Goal: Check status: Check status

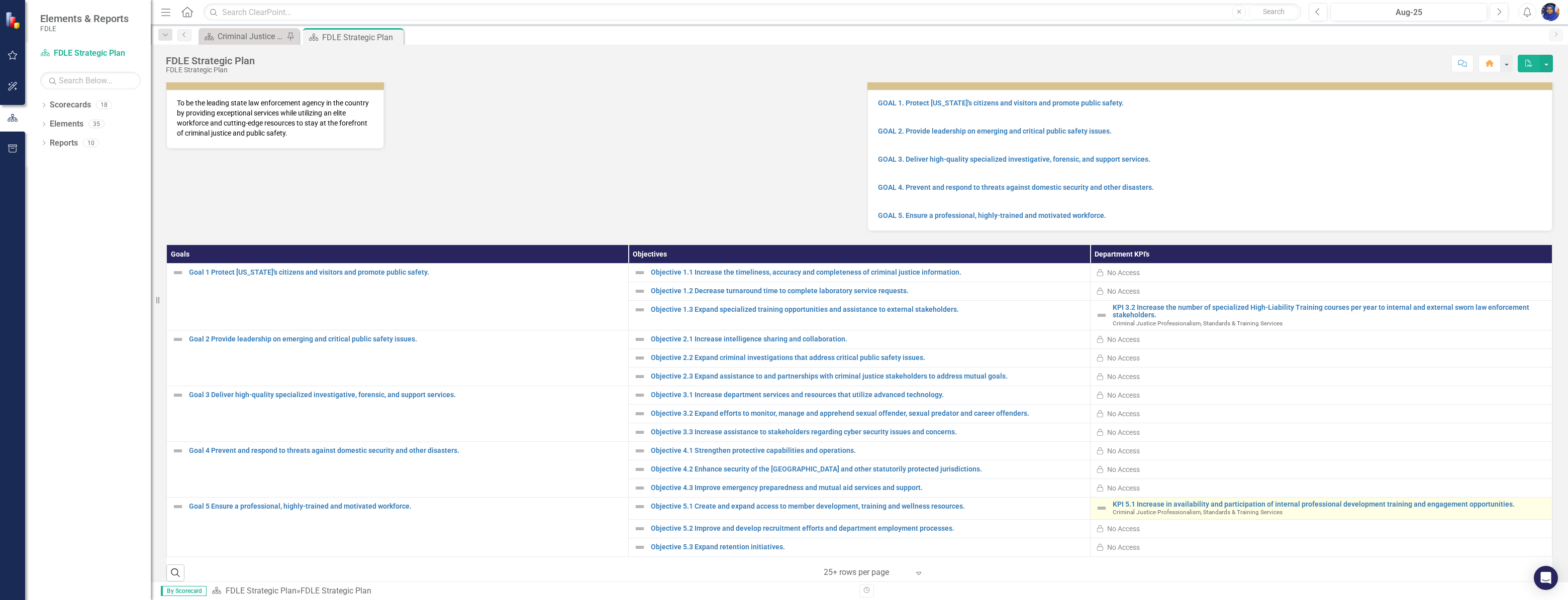
scroll to position [98, 0]
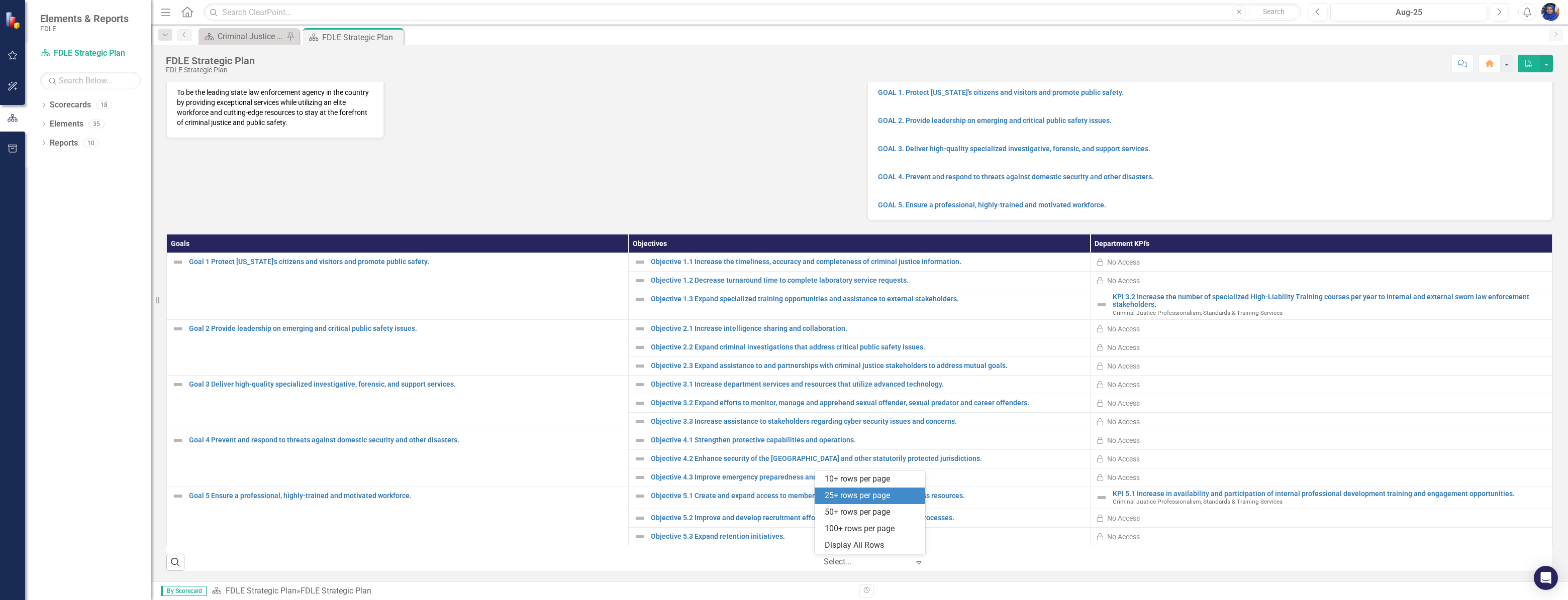
click at [914, 563] on icon "Expand" at bounding box center [918, 563] width 10 height 8
click at [878, 543] on div "Display All Rows" at bounding box center [871, 545] width 94 height 12
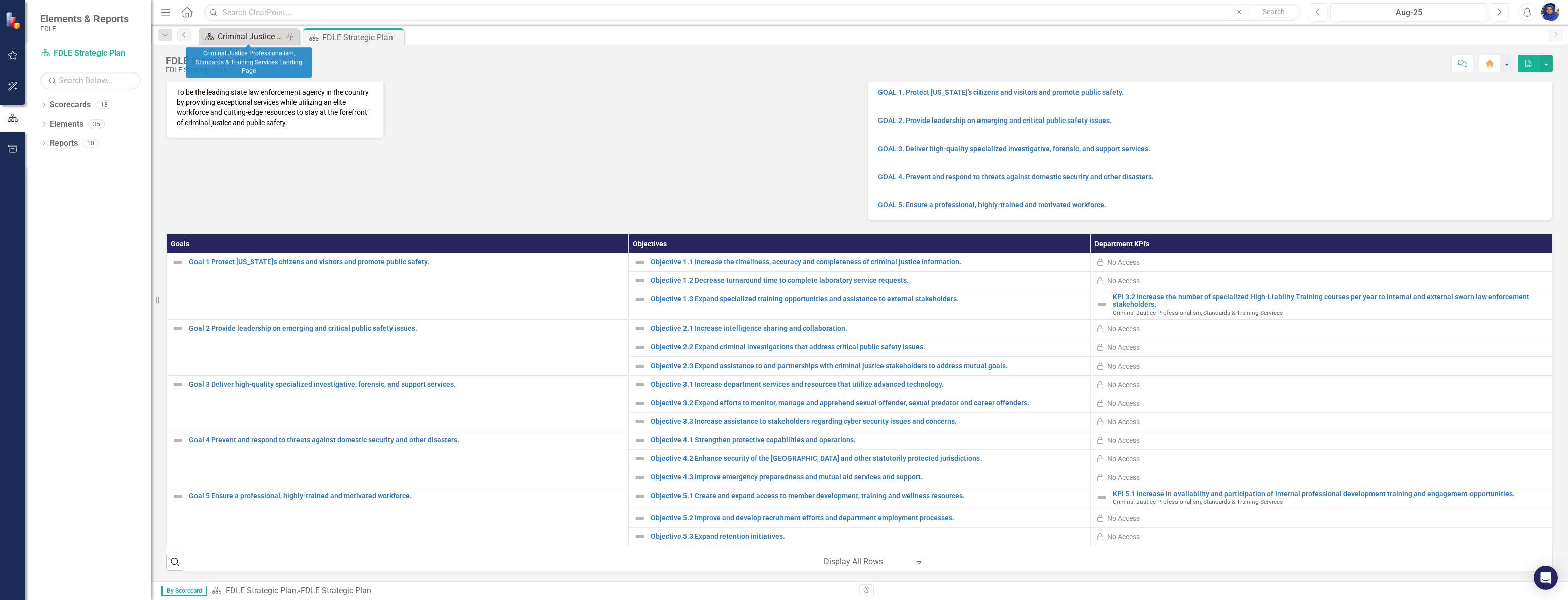
click at [253, 39] on div "Criminal Justice Professionalism, Standards & Training Services Landing Page" at bounding box center [251, 36] width 66 height 13
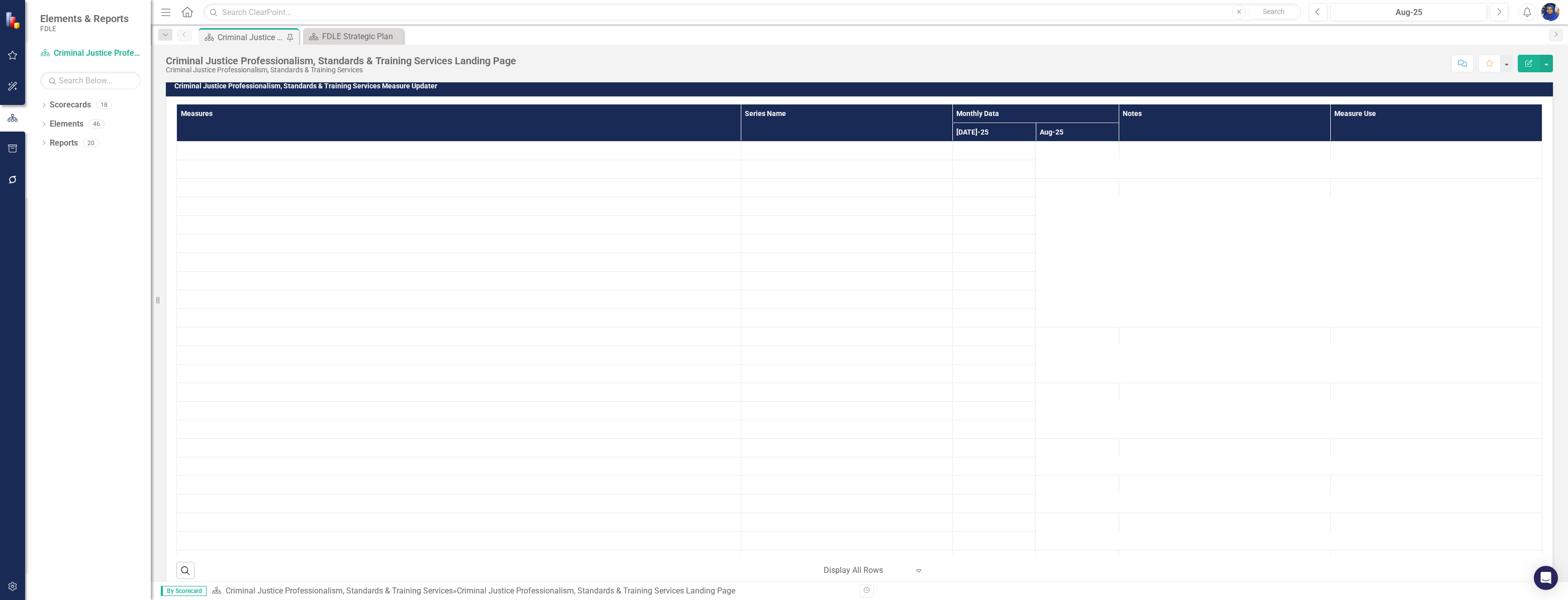
scroll to position [626, 0]
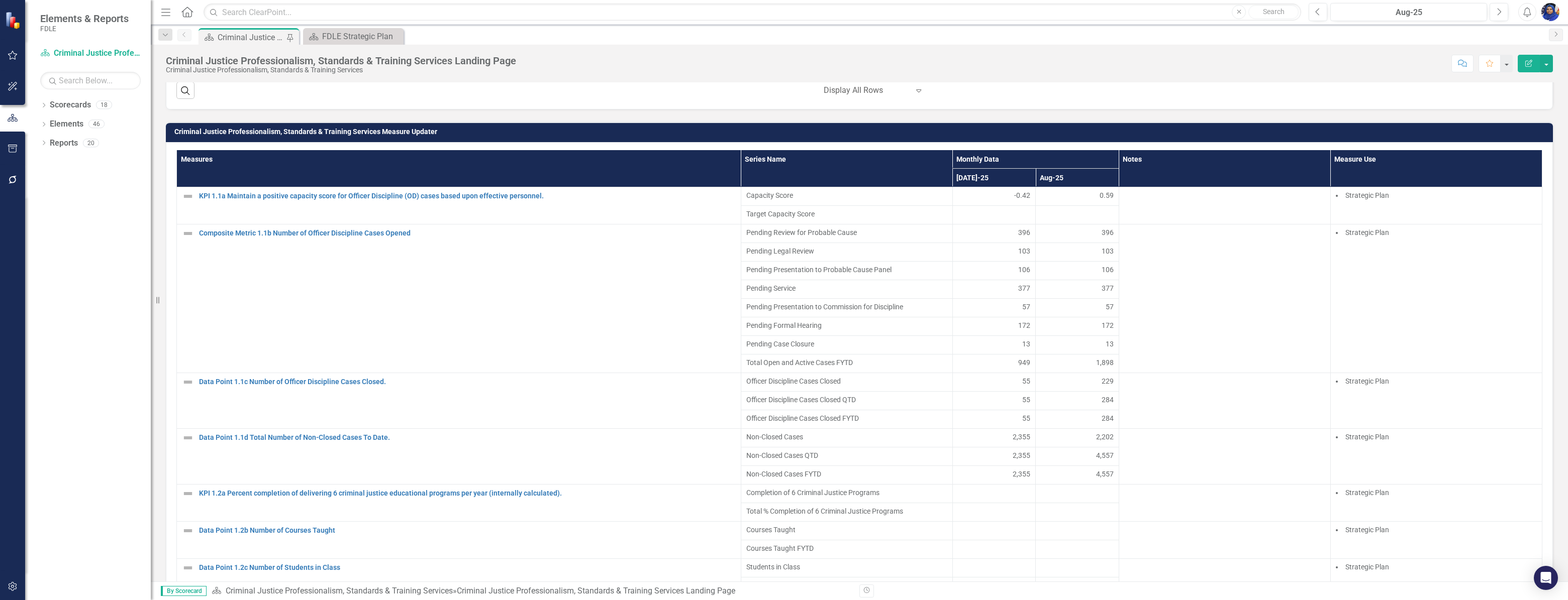
click at [1012, 221] on div at bounding box center [994, 215] width 73 height 12
click at [1012, 221] on div at bounding box center [994, 215] width 73 height 12
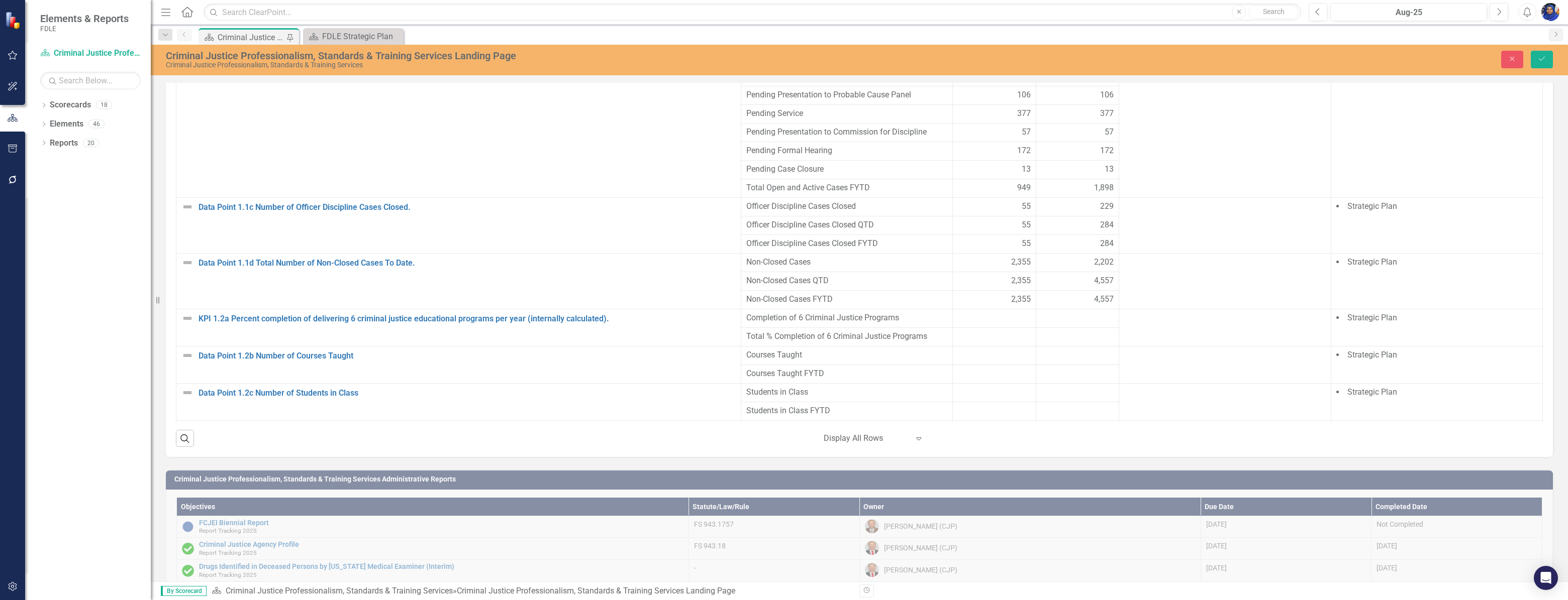
scroll to position [854, 0]
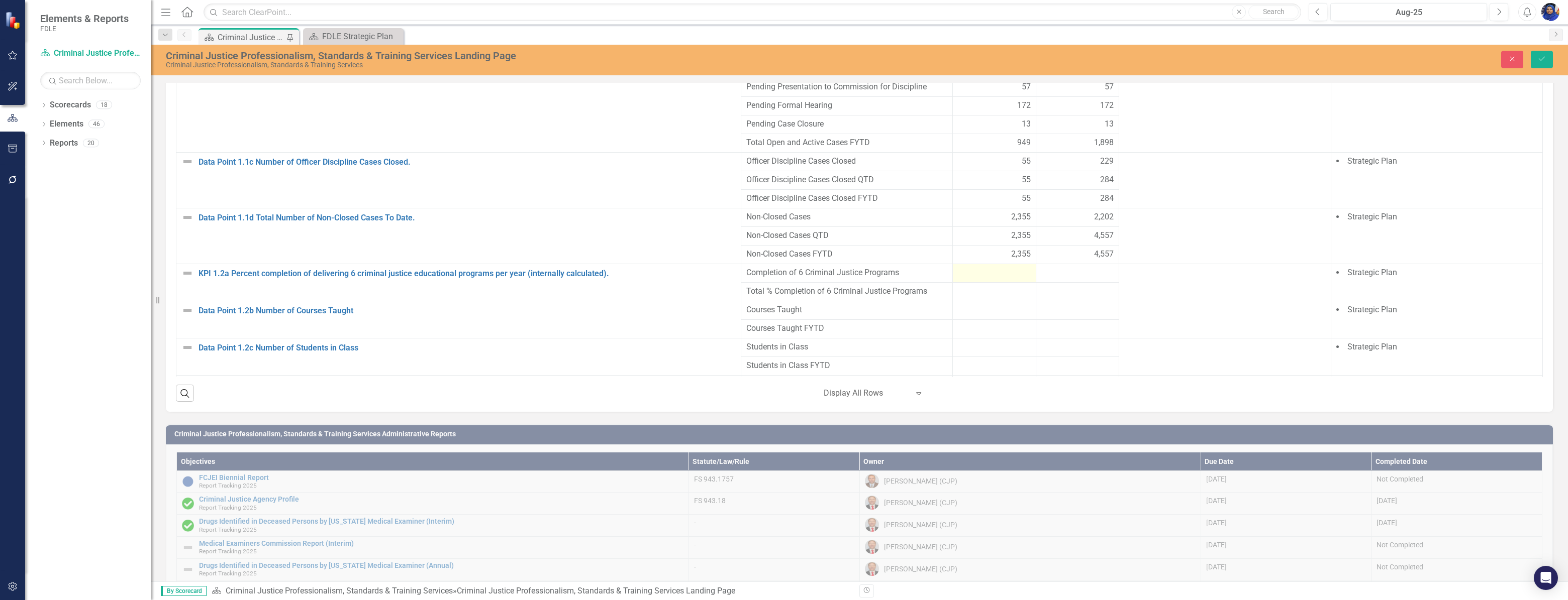
click at [1002, 279] on div at bounding box center [994, 273] width 73 height 12
click at [993, 304] on div at bounding box center [995, 299] width 73 height 12
click at [975, 323] on div at bounding box center [995, 317] width 73 height 12
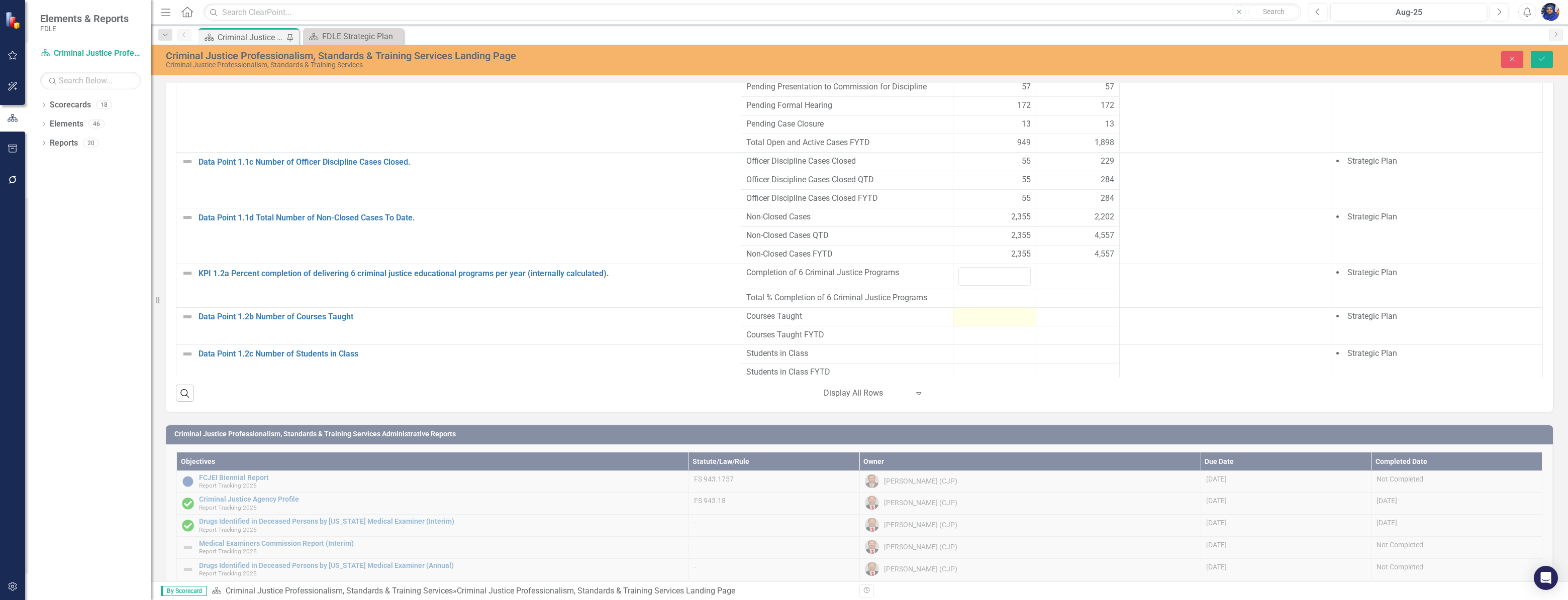
click at [975, 323] on div at bounding box center [995, 317] width 73 height 12
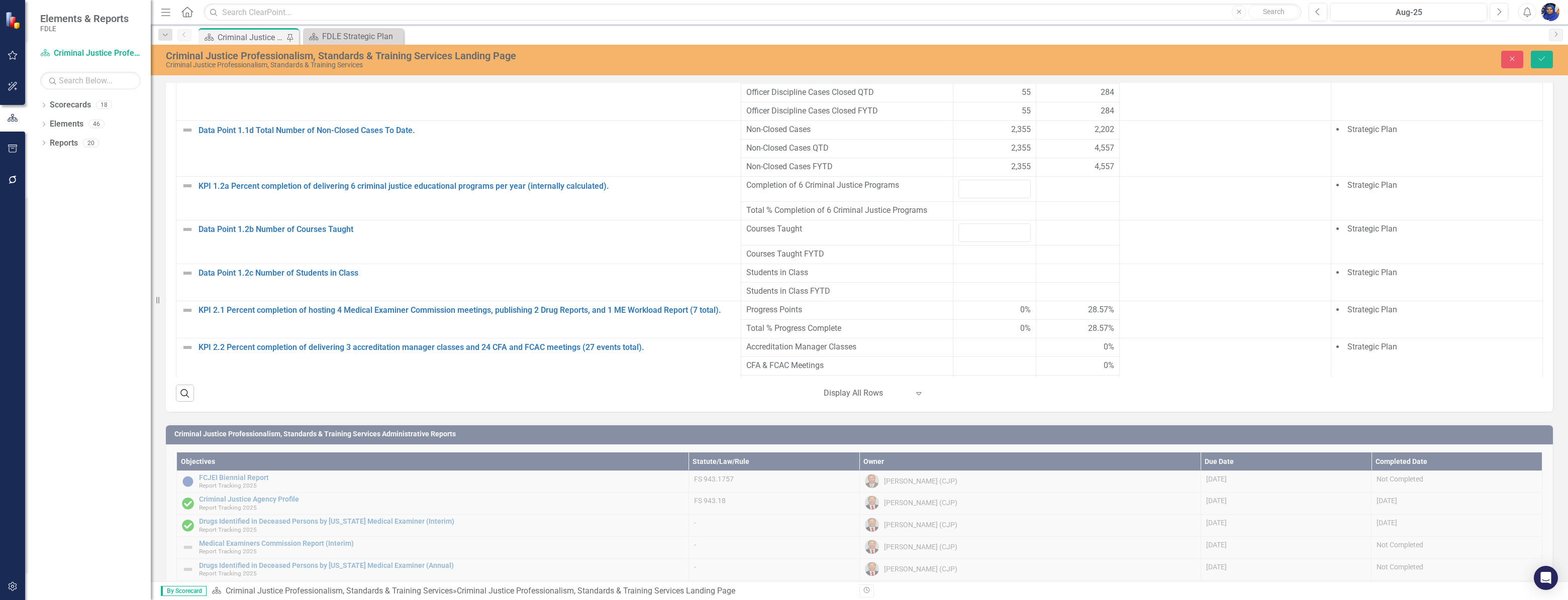
scroll to position [91, 0]
click at [969, 279] on td at bounding box center [994, 270] width 83 height 18
click at [978, 257] on div at bounding box center [995, 251] width 73 height 12
click at [989, 301] on div at bounding box center [995, 295] width 73 height 12
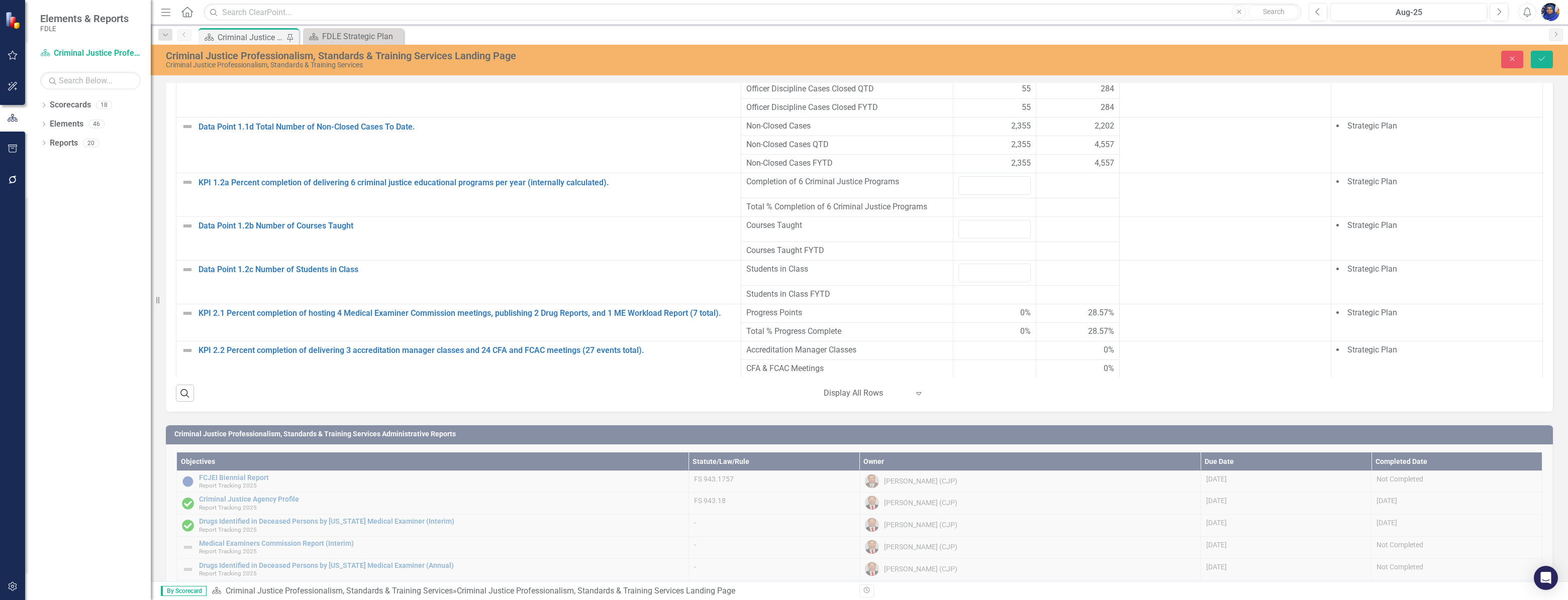
click at [989, 301] on div at bounding box center [995, 295] width 73 height 12
click at [978, 282] on input "number" at bounding box center [995, 272] width 73 height 18
click at [968, 238] on input "number" at bounding box center [995, 229] width 73 height 18
click at [915, 398] on icon "Expand" at bounding box center [918, 393] width 10 height 8
click at [970, 375] on div at bounding box center [995, 369] width 73 height 12
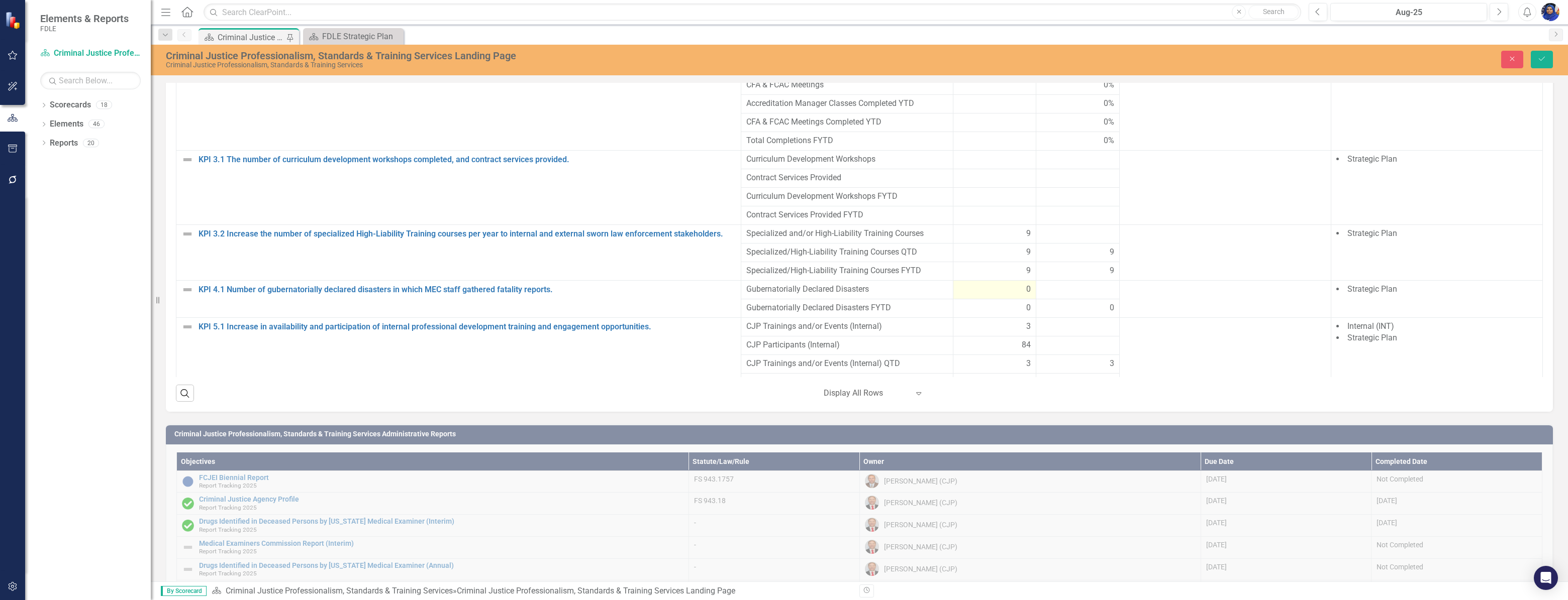
scroll to position [411, 0]
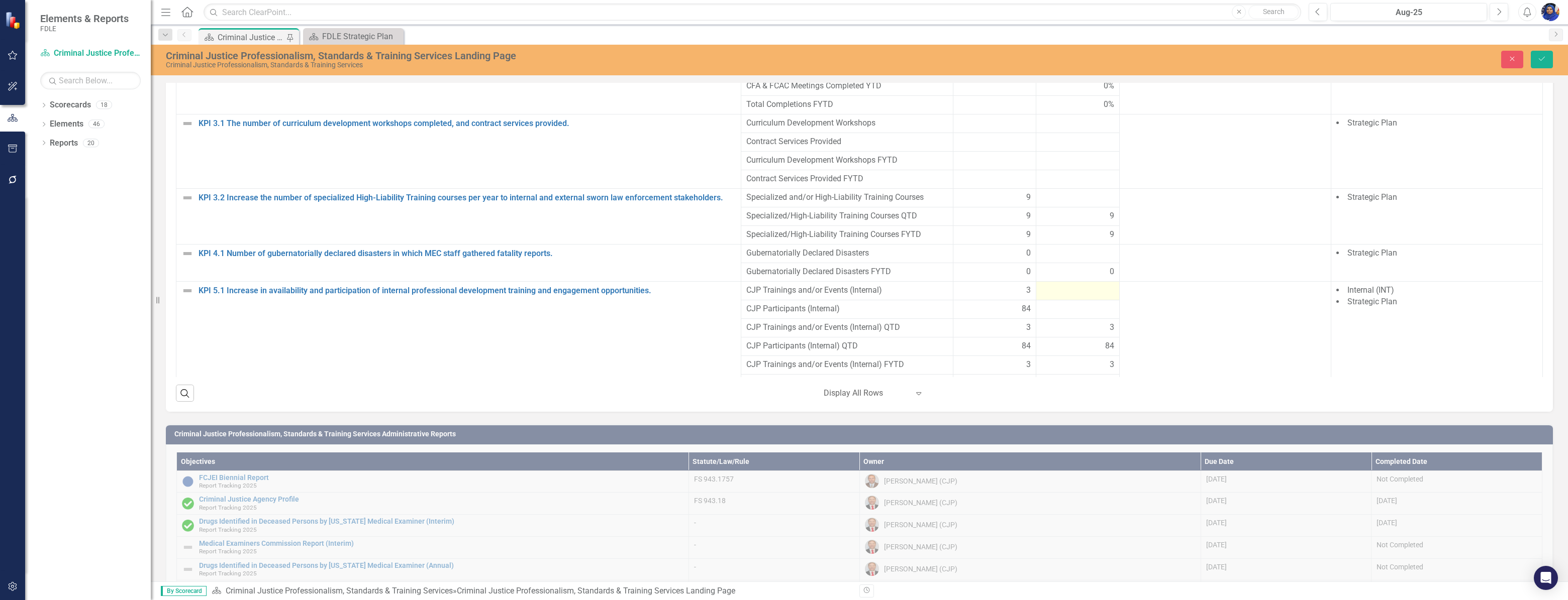
click at [1060, 297] on div at bounding box center [1077, 291] width 73 height 12
click at [1065, 322] on div at bounding box center [1077, 316] width 73 height 12
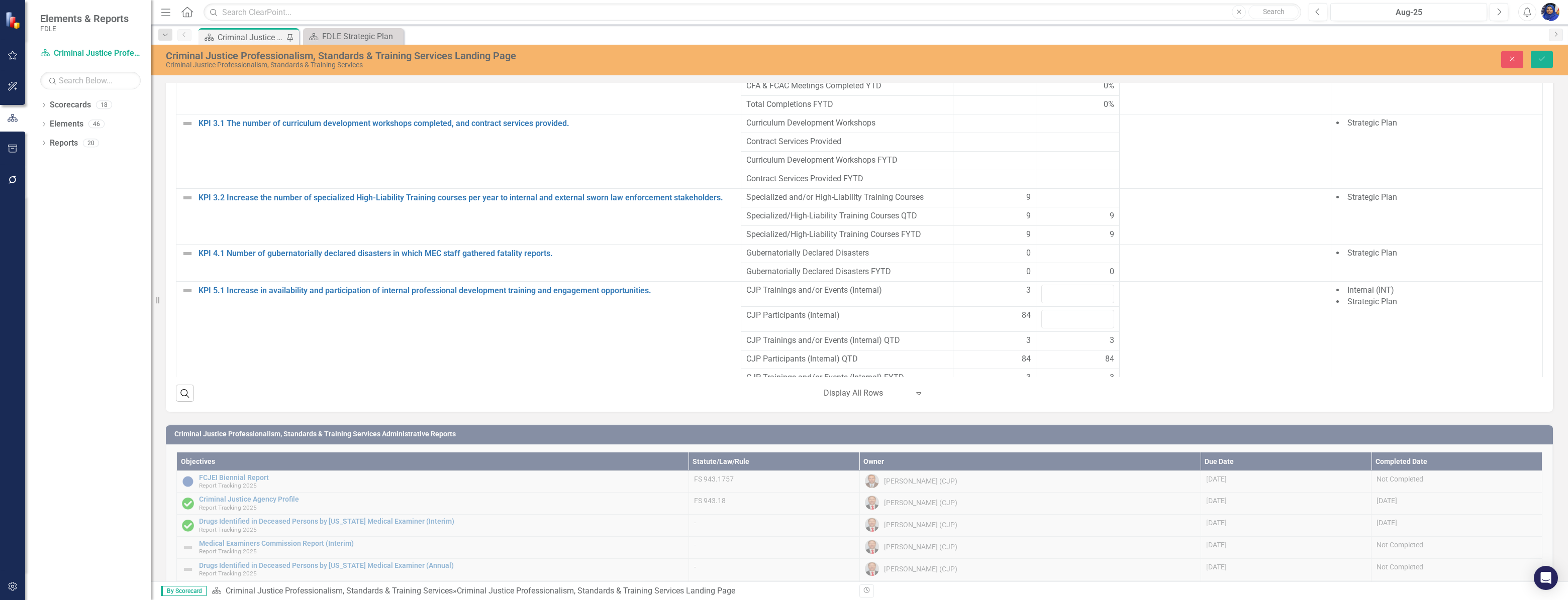
click at [1067, 347] on div "3" at bounding box center [1077, 341] width 73 height 12
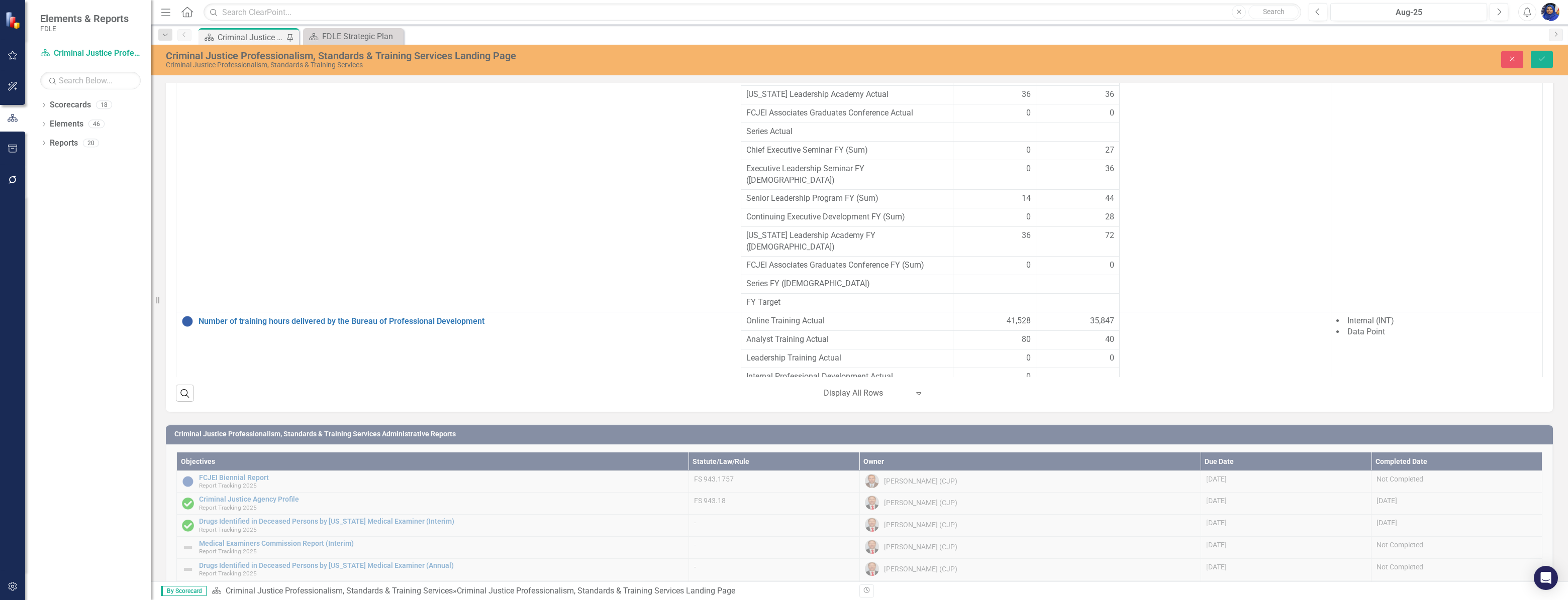
scroll to position [2570, 0]
click at [1514, 59] on icon "Close" at bounding box center [1512, 59] width 9 height 7
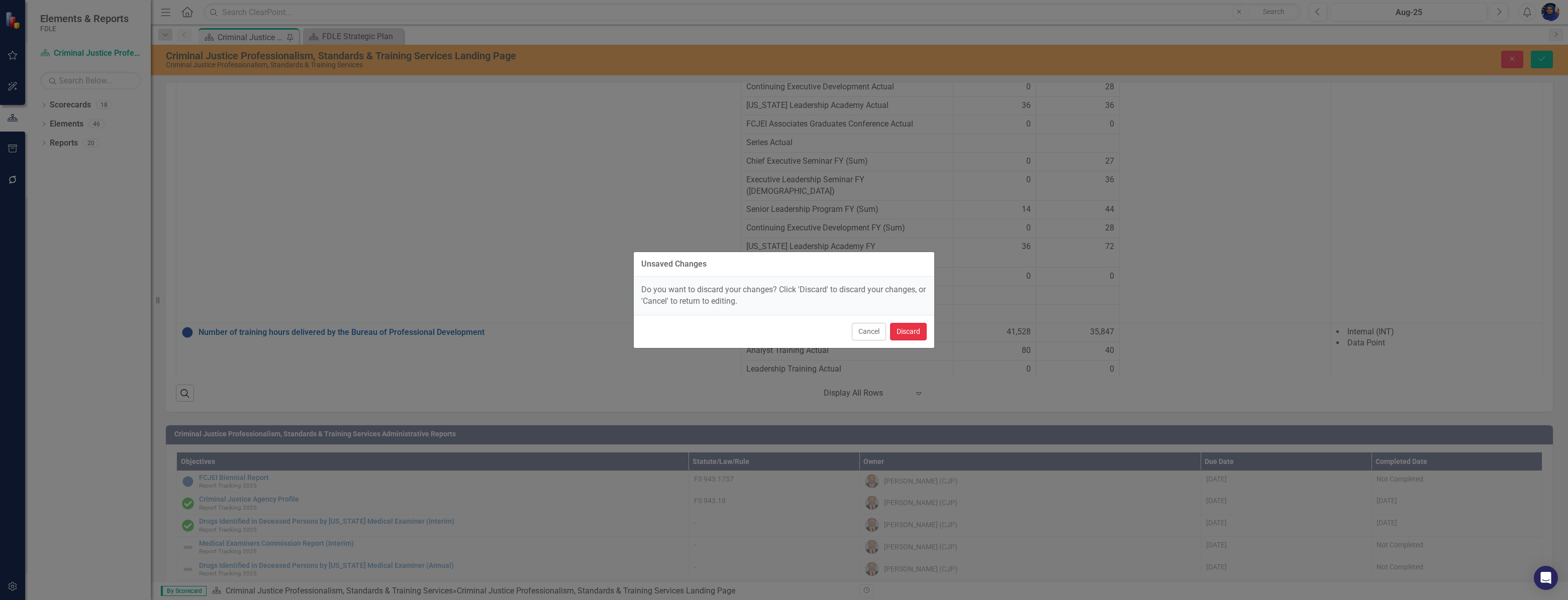
click at [906, 332] on button "Discard" at bounding box center [908, 332] width 37 height 18
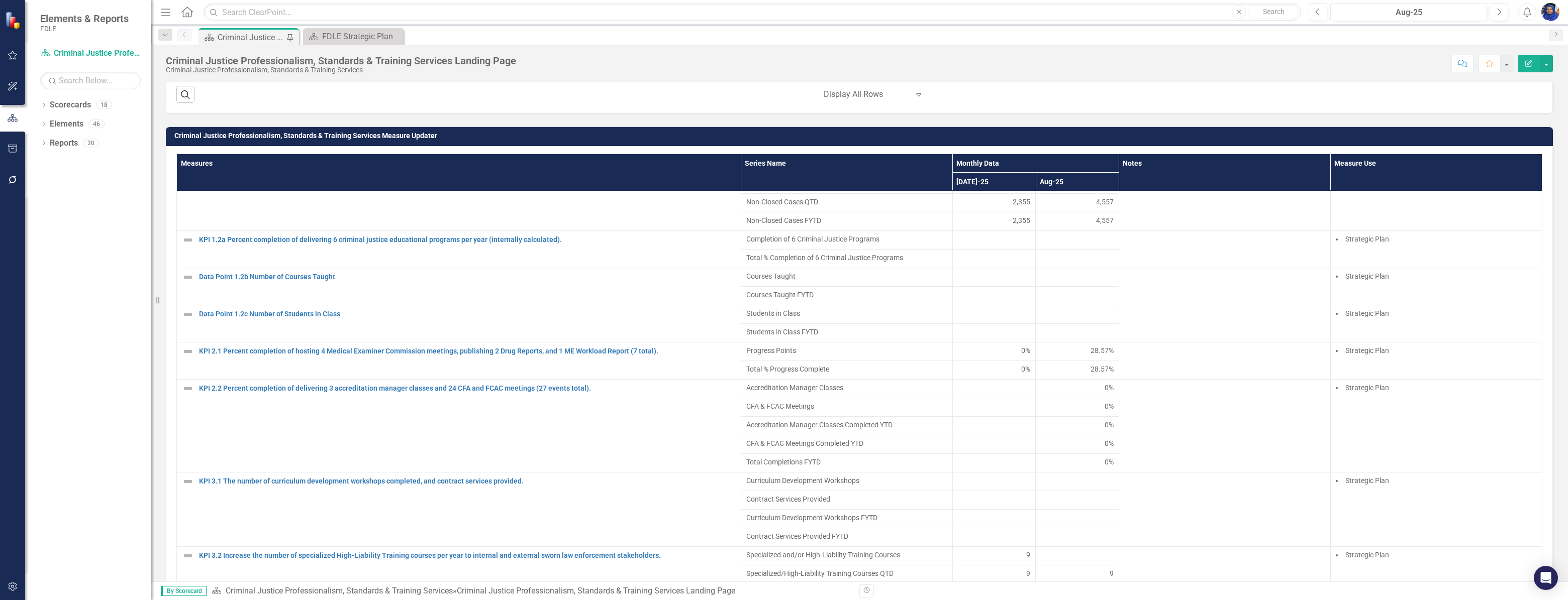
scroll to position [333, 0]
